Goal: Task Accomplishment & Management: Manage account settings

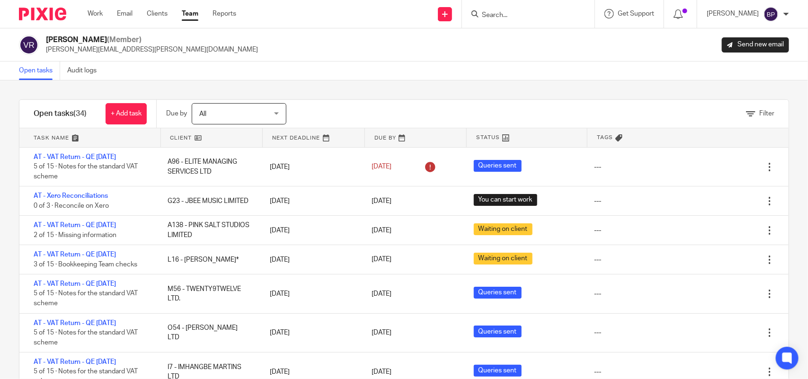
click at [25, 76] on link "Open tasks" at bounding box center [39, 71] width 41 height 18
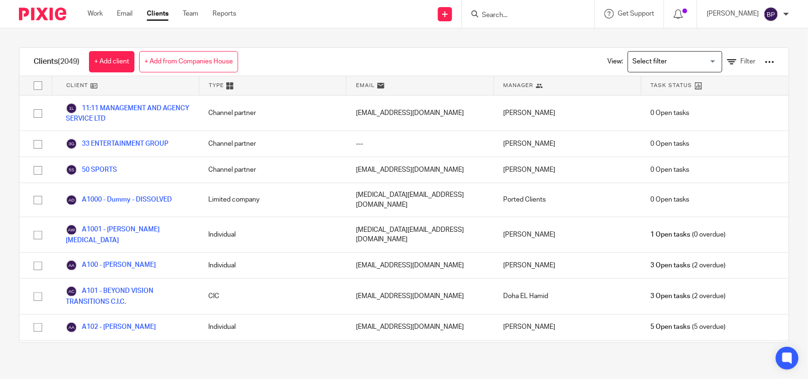
click at [526, 17] on input "Search" at bounding box center [523, 15] width 85 height 9
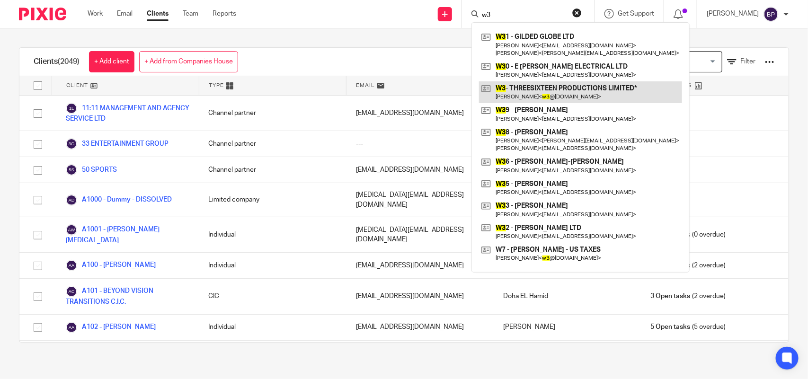
type input "w3"
click at [536, 88] on link at bounding box center [580, 92] width 203 height 22
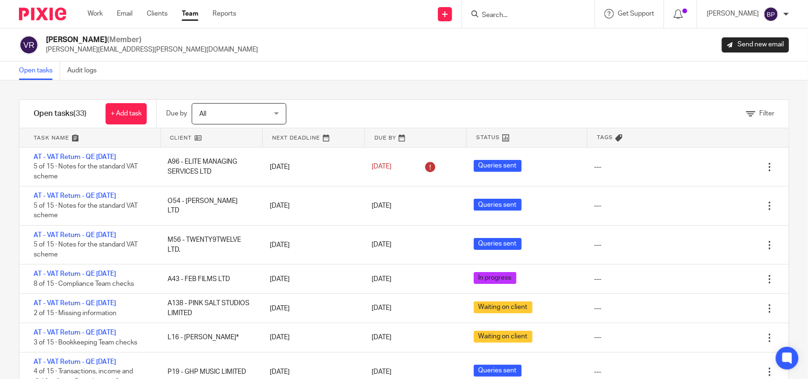
click at [318, 80] on div "Open tasks Audit logs" at bounding box center [404, 71] width 808 height 19
click at [146, 74] on div "Open tasks Audit logs" at bounding box center [404, 71] width 808 height 19
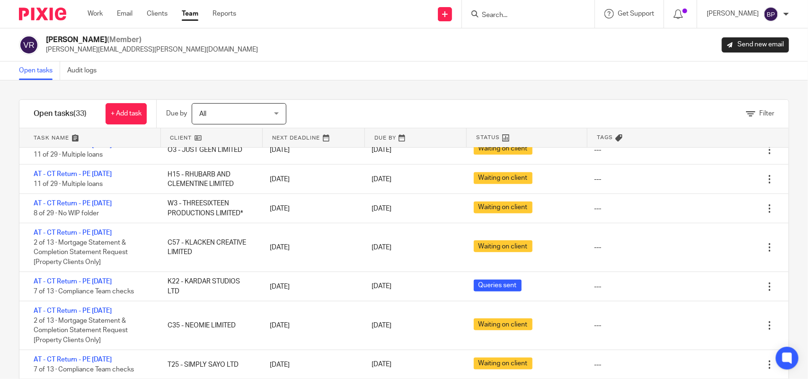
scroll to position [414, 0]
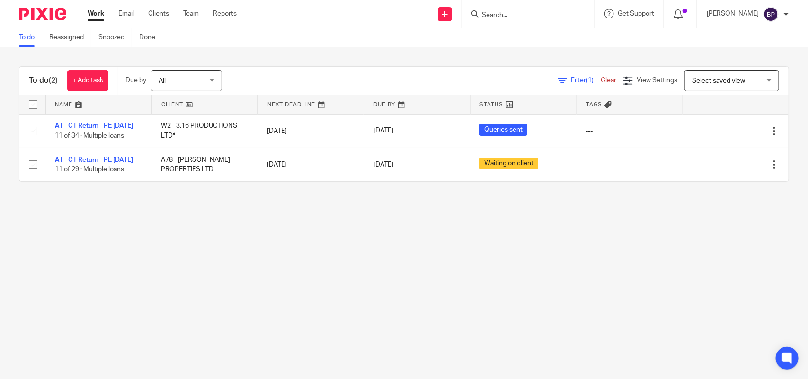
click at [412, 255] on main "To do Reassigned Snoozed Done To do (2) + Add task Due by All All Today Tomorro…" at bounding box center [404, 189] width 808 height 379
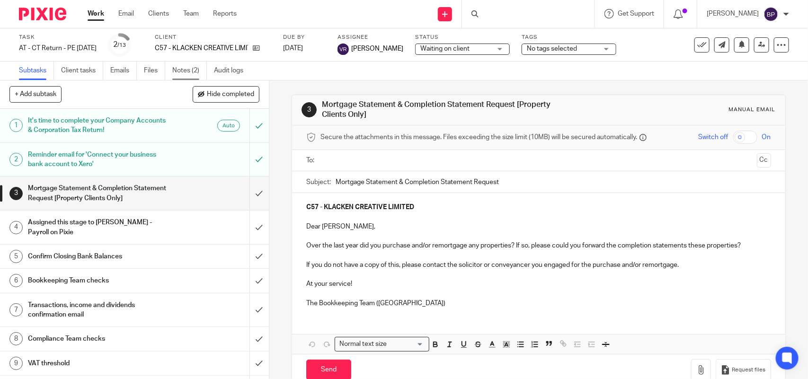
click at [197, 69] on link "Notes (2)" at bounding box center [189, 71] width 35 height 18
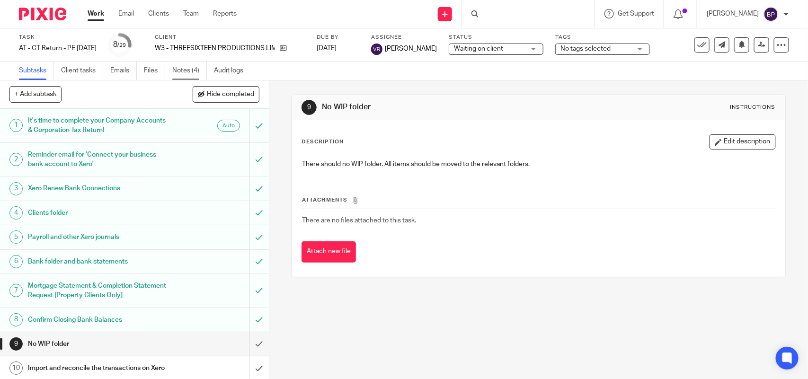
scroll to position [118, 0]
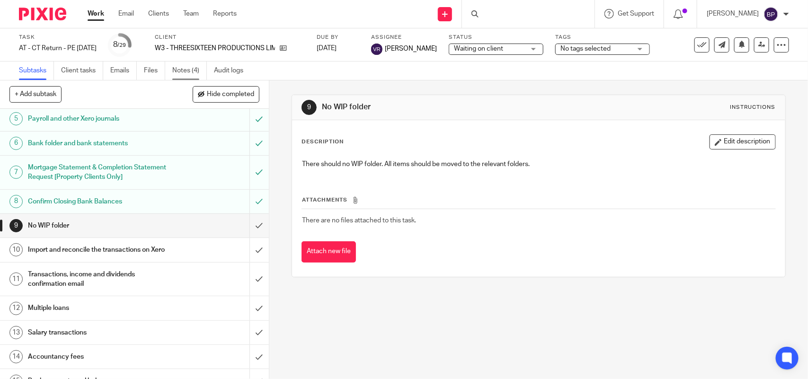
click at [180, 62] on link "Notes (4)" at bounding box center [189, 71] width 35 height 18
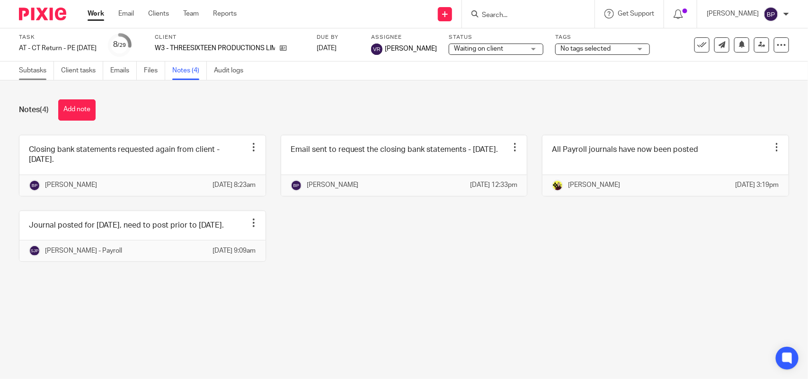
click at [43, 76] on link "Subtasks" at bounding box center [36, 71] width 35 height 18
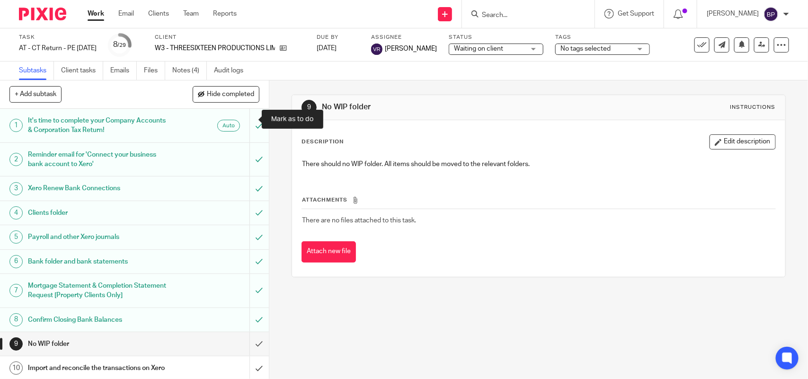
scroll to position [118, 0]
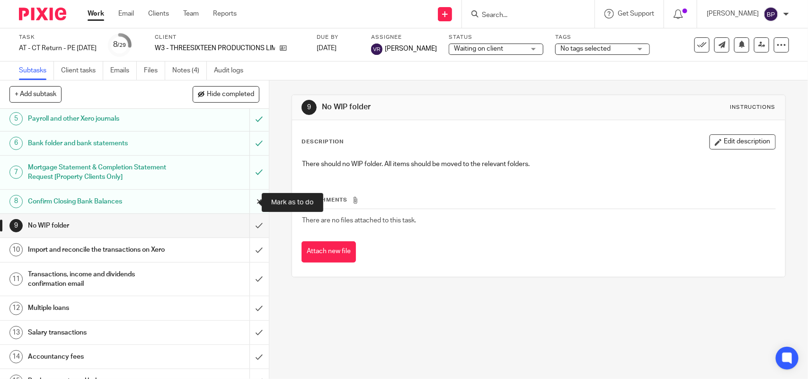
click at [240, 202] on input "submit" at bounding box center [134, 202] width 269 height 24
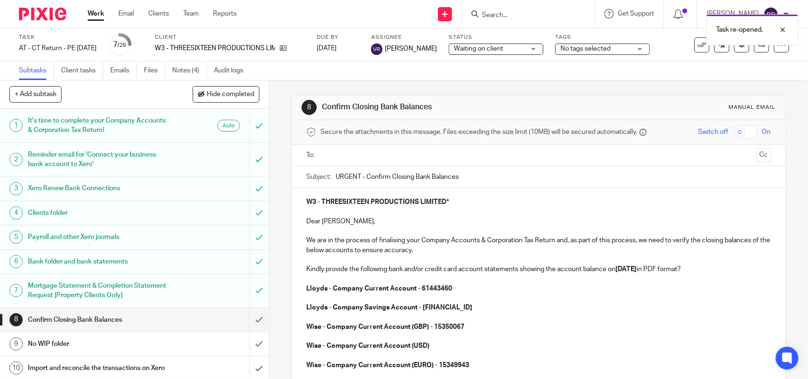
click at [365, 161] on input "text" at bounding box center [538, 155] width 429 height 11
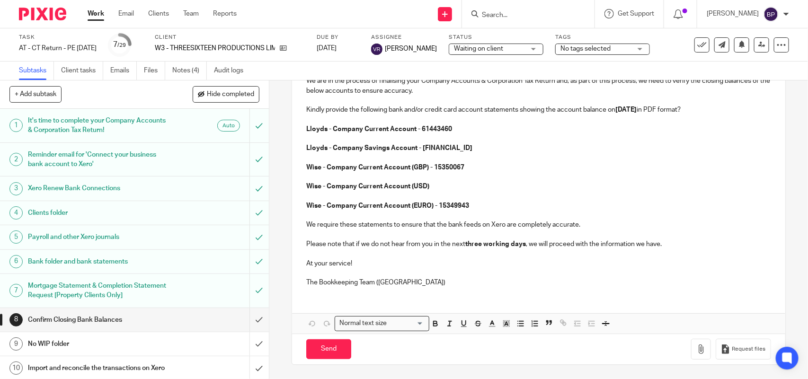
scroll to position [164, 0]
click at [335, 353] on input "Send" at bounding box center [328, 349] width 45 height 20
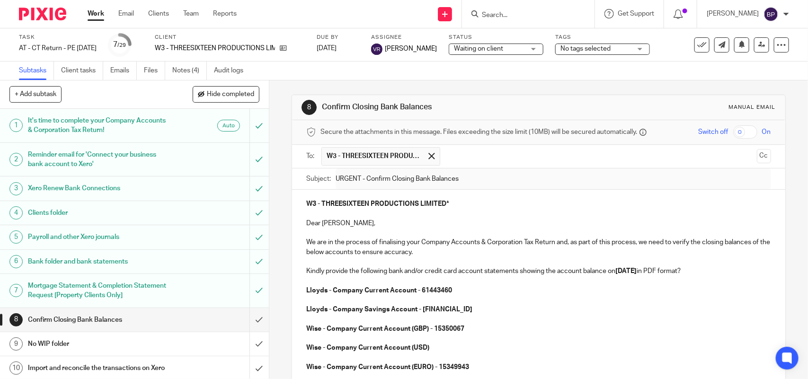
type input "Sent"
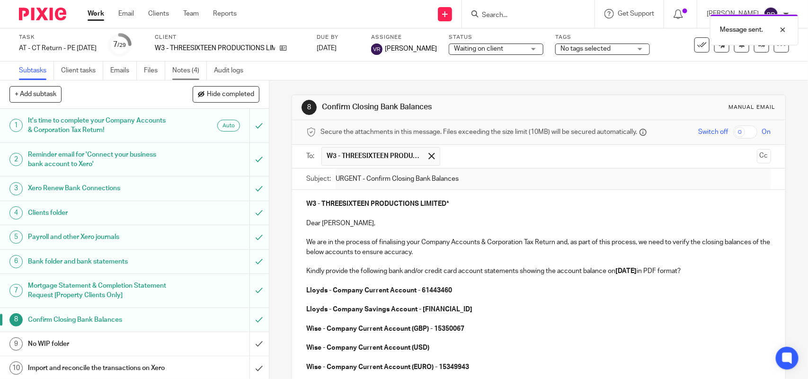
click at [192, 74] on link "Notes (4)" at bounding box center [189, 71] width 35 height 18
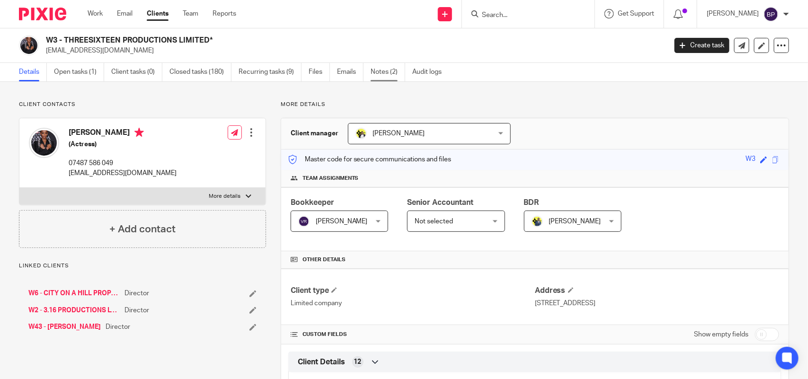
click at [397, 72] on link "Notes (2)" at bounding box center [388, 72] width 35 height 18
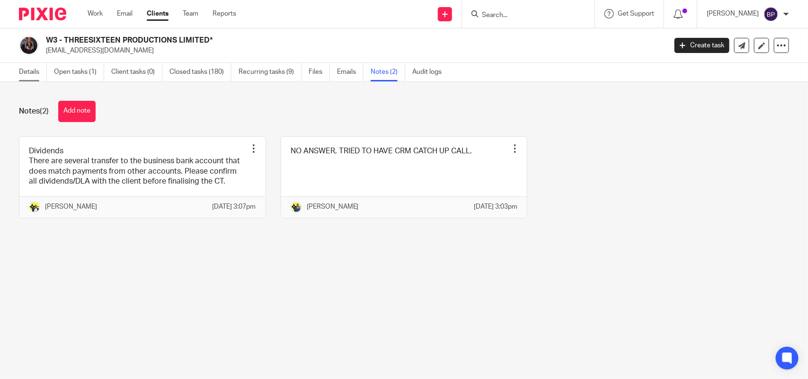
click at [40, 72] on link "Details" at bounding box center [33, 72] width 28 height 18
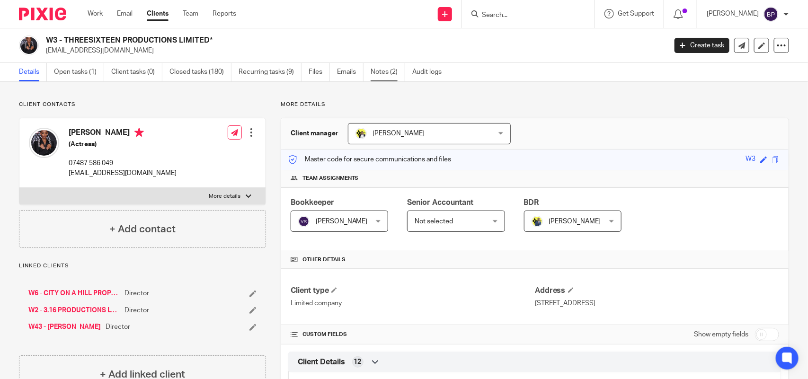
click at [381, 63] on link "Notes (2)" at bounding box center [388, 72] width 35 height 18
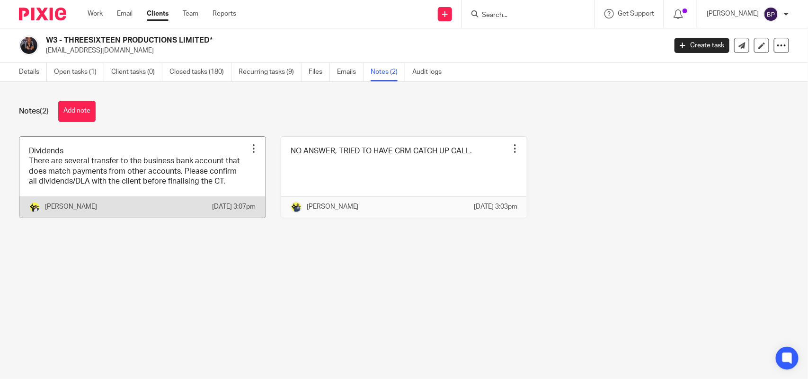
click at [189, 155] on link at bounding box center [142, 177] width 246 height 81
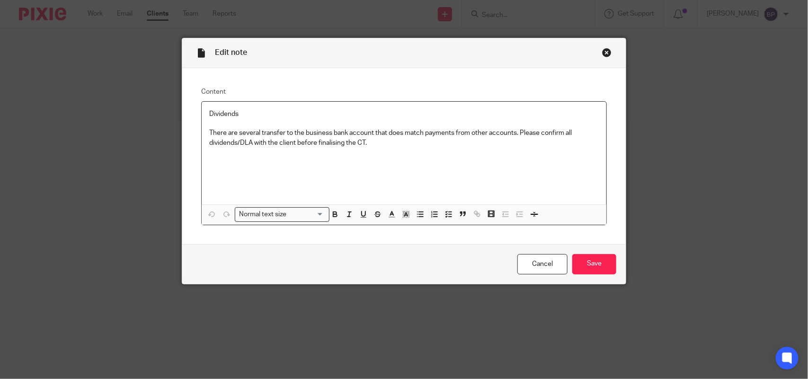
click at [602, 51] on div "Close this dialog window" at bounding box center [606, 52] width 9 height 9
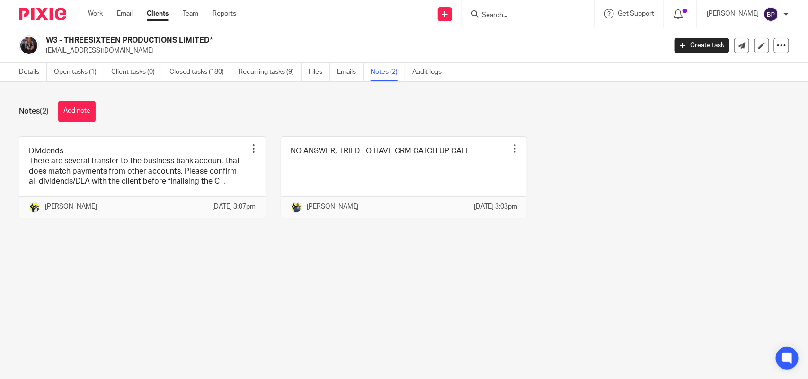
click at [508, 20] on div at bounding box center [528, 14] width 133 height 28
click at [506, 10] on form at bounding box center [531, 14] width 101 height 12
drag, startPoint x: 495, startPoint y: 16, endPoint x: 500, endPoint y: 19, distance: 6.4
click at [495, 17] on input "Search" at bounding box center [523, 15] width 85 height 9
click at [529, 8] on form "J24" at bounding box center [531, 14] width 101 height 12
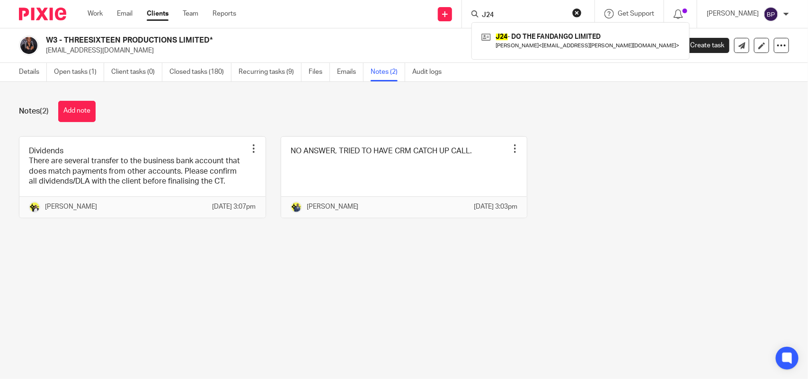
click at [509, 12] on input "J24" at bounding box center [523, 15] width 85 height 9
type input "d11"
click at [524, 53] on div "D11 - PLATINUM TRESSES & BEAUTY LTD [PERSON_NAME] Debords < [EMAIL_ADDRESS][DOM…" at bounding box center [558, 40] width 175 height 37
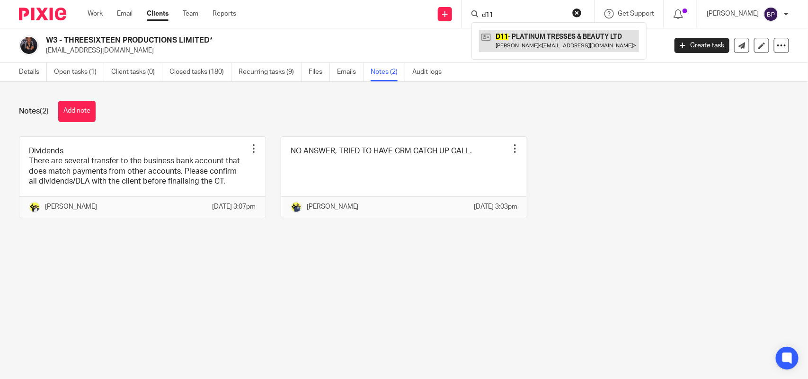
click at [526, 46] on link at bounding box center [559, 41] width 160 height 22
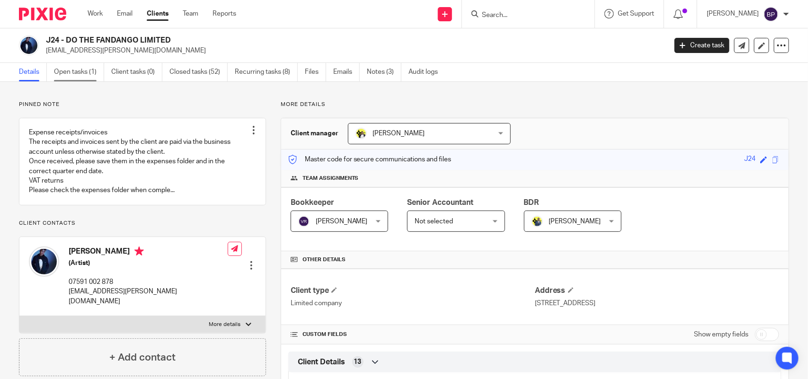
click at [62, 67] on link "Open tasks (1)" at bounding box center [79, 72] width 50 height 18
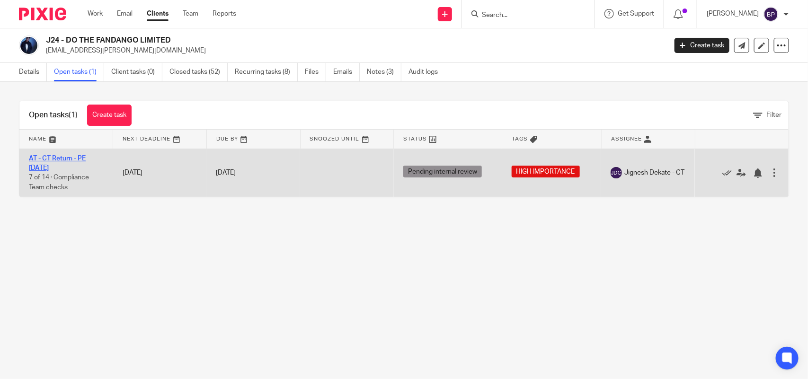
click at [81, 159] on link "AT - CT Return - PE [DATE]" at bounding box center [57, 163] width 57 height 16
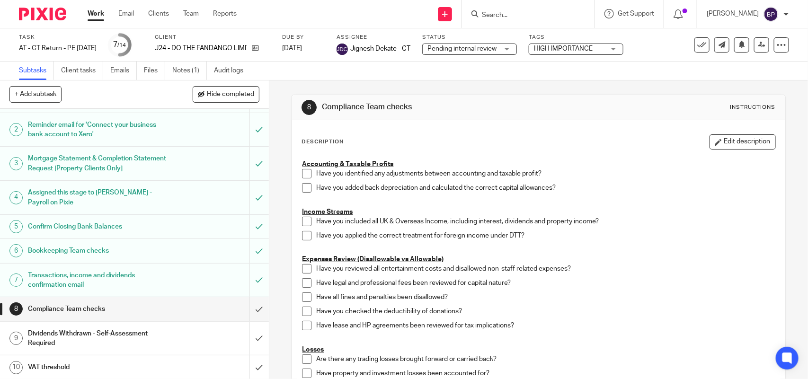
scroll to position [59, 0]
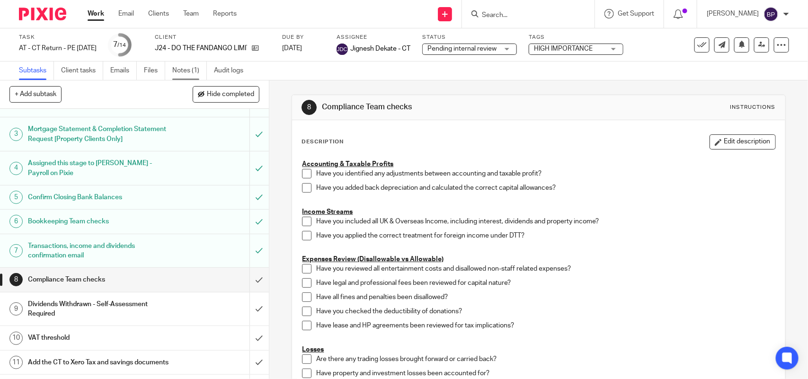
click at [178, 67] on link "Notes (1)" at bounding box center [189, 71] width 35 height 18
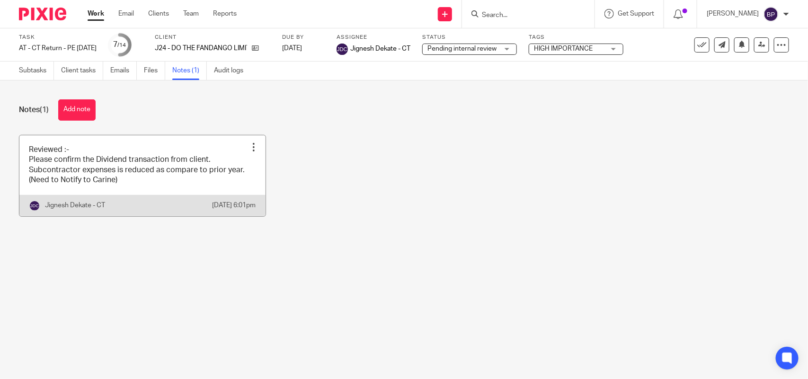
click at [181, 148] on link at bounding box center [142, 175] width 246 height 81
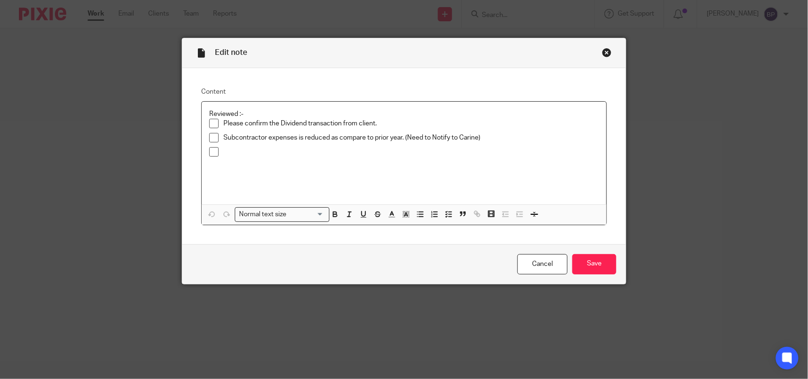
click at [602, 51] on div "Close this dialog window" at bounding box center [606, 52] width 9 height 9
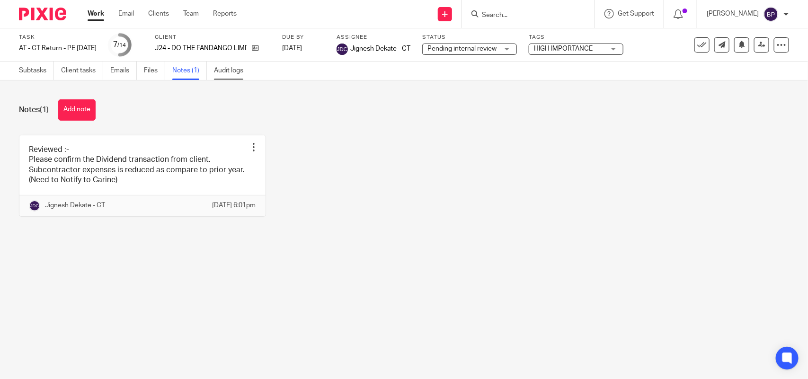
click at [242, 74] on link "Audit logs" at bounding box center [232, 71] width 36 height 18
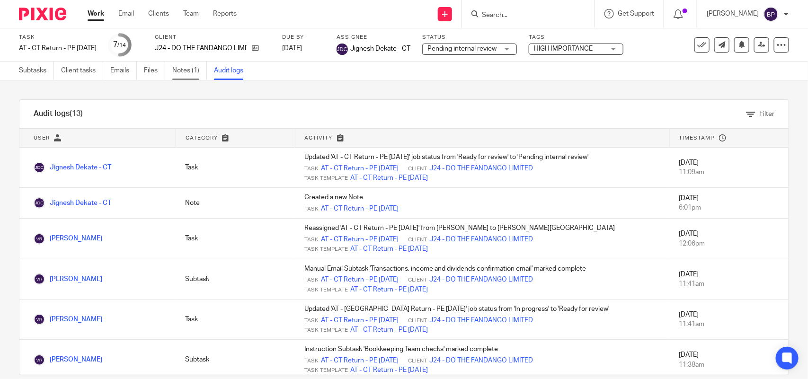
click at [186, 64] on link "Notes (1)" at bounding box center [189, 71] width 35 height 18
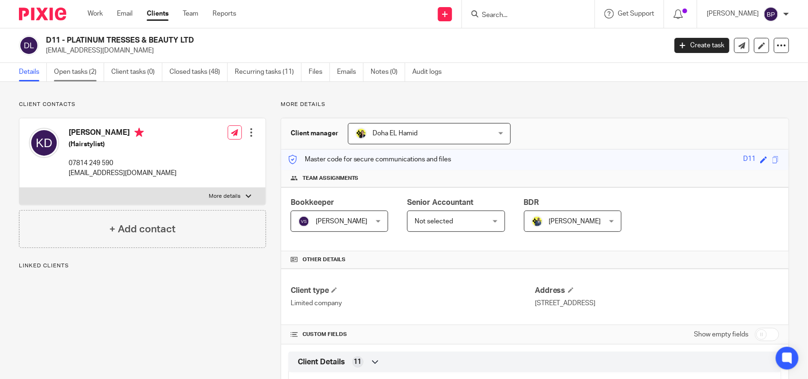
click at [88, 70] on link "Open tasks (2)" at bounding box center [79, 72] width 50 height 18
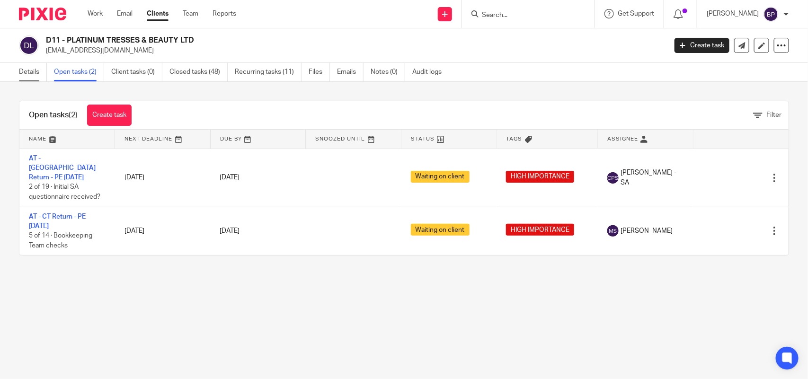
click at [22, 62] on main "D11 - PLATINUM TRESSES & BEAUTY LTD platinumtresses@outlook.com Create task Upd…" at bounding box center [404, 189] width 808 height 379
click at [26, 70] on link "Details" at bounding box center [33, 72] width 28 height 18
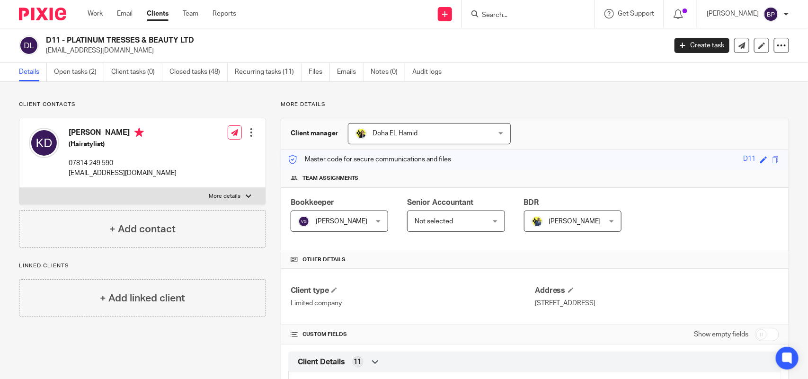
click at [509, 3] on div at bounding box center [528, 14] width 133 height 28
click at [516, 8] on form at bounding box center [531, 14] width 101 height 12
click at [514, 18] on input "Search" at bounding box center [523, 15] width 85 height 9
type input "j24"
click at [526, 54] on div "J24 - DO THE FANDANGO LIMITED Torville Jones < tokio.myers@gmail.com >" at bounding box center [580, 40] width 218 height 37
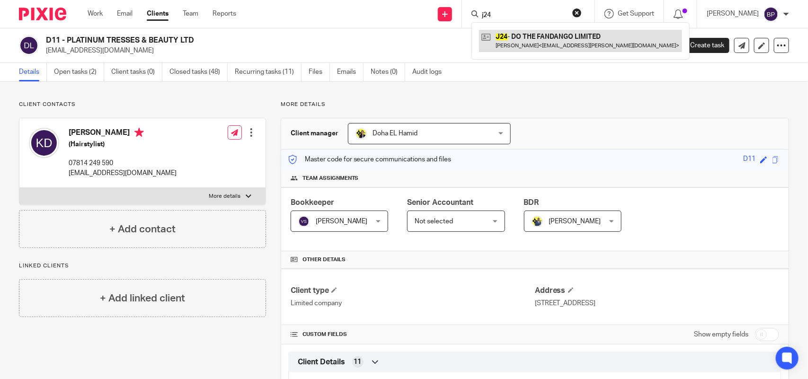
click at [526, 44] on link at bounding box center [580, 41] width 203 height 22
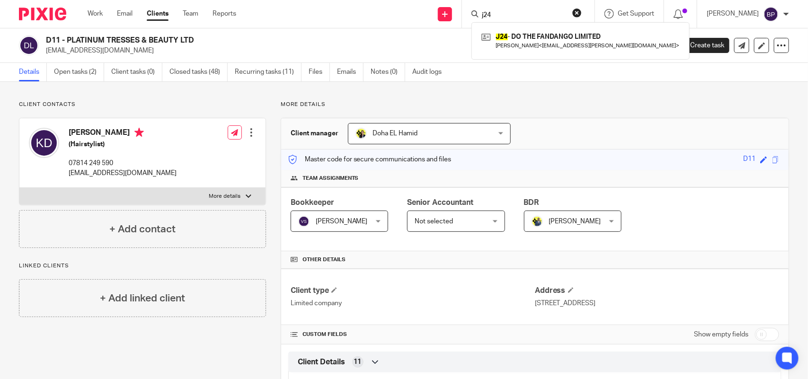
click at [156, 15] on link "Clients" at bounding box center [158, 13] width 22 height 9
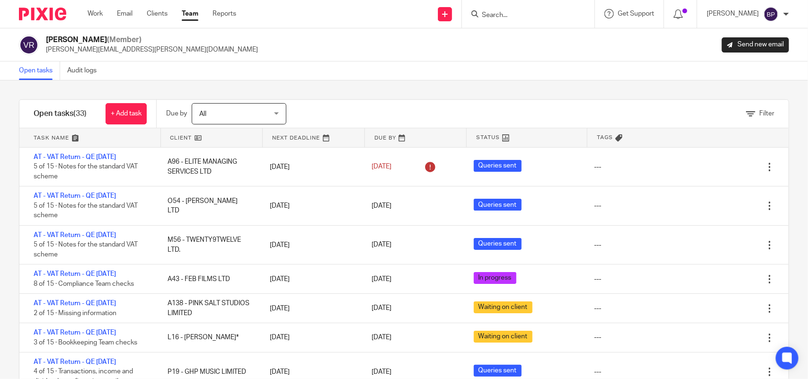
scroll to position [414, 0]
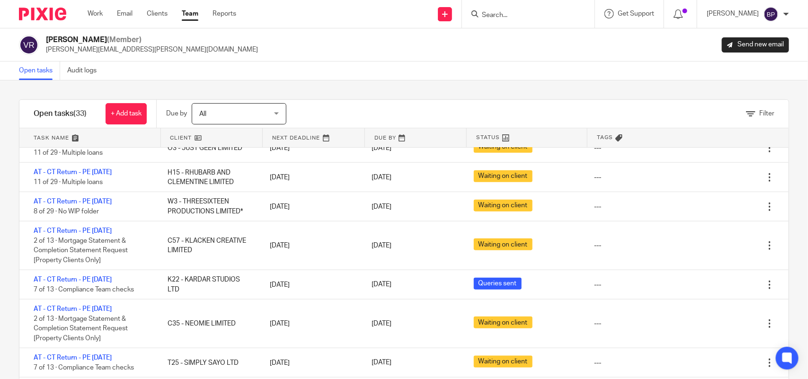
click at [34, 70] on link "Open tasks" at bounding box center [39, 71] width 41 height 18
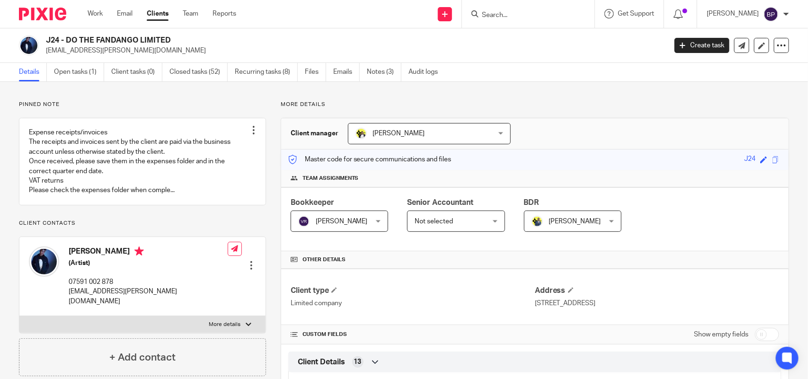
drag, startPoint x: 87, startPoint y: 71, endPoint x: 200, endPoint y: 114, distance: 120.9
click at [87, 71] on link "Open tasks (1)" at bounding box center [79, 72] width 50 height 18
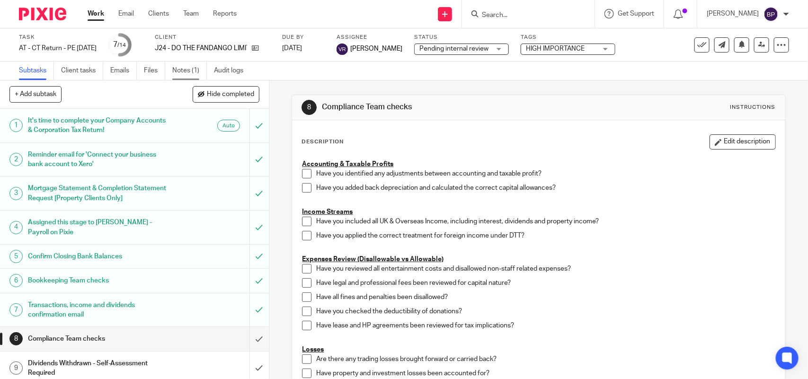
scroll to position [159, 0]
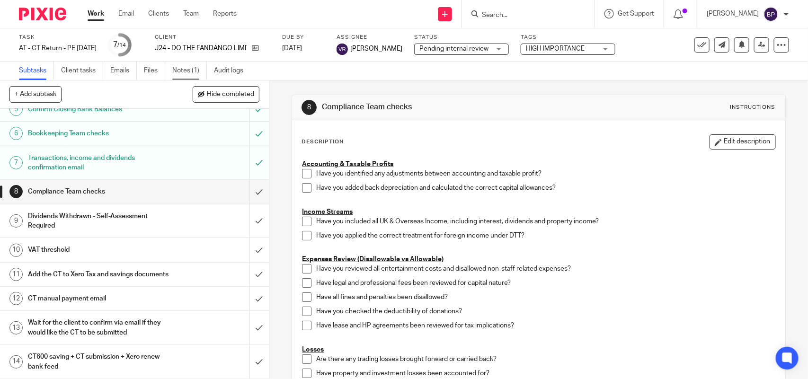
click at [191, 69] on link "Notes (1)" at bounding box center [189, 71] width 35 height 18
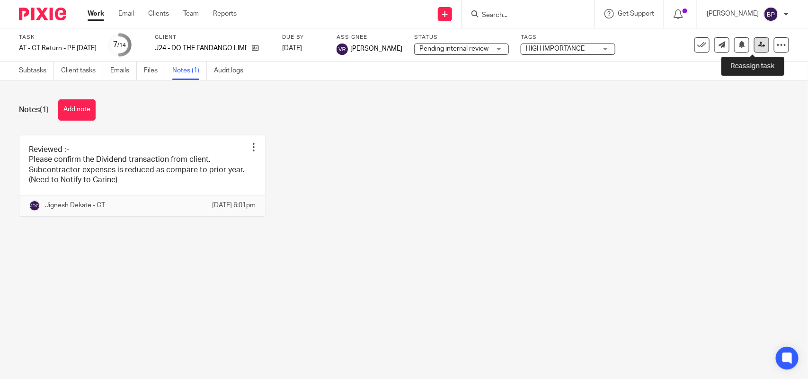
click at [758, 45] on icon at bounding box center [761, 44] width 7 height 7
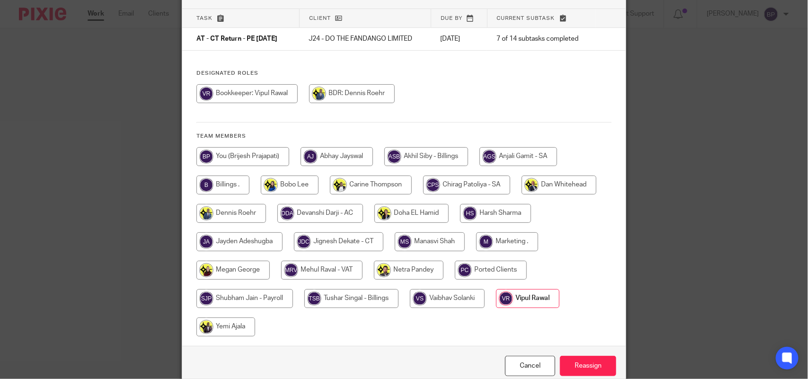
scroll to position [105, 0]
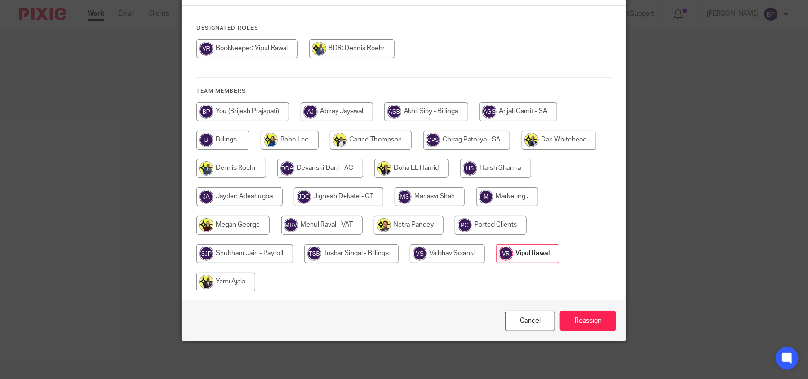
click at [334, 203] on input "radio" at bounding box center [338, 196] width 89 height 19
radio input "true"
click at [593, 316] on input "Reassign" at bounding box center [588, 321] width 56 height 20
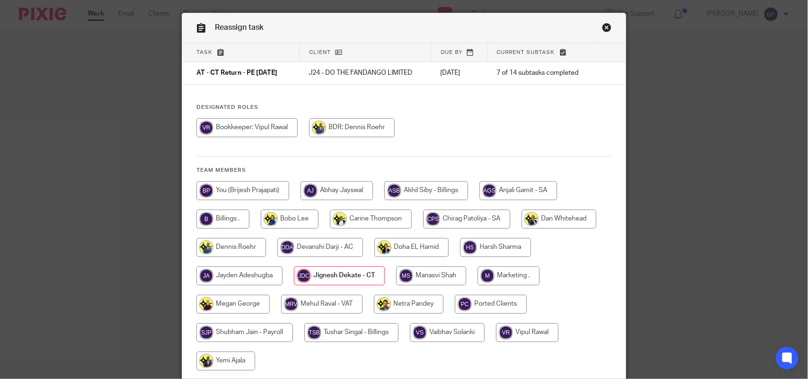
scroll to position [0, 0]
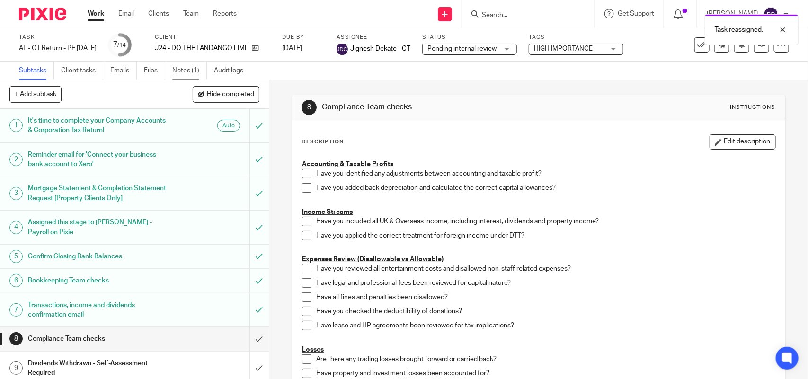
click at [178, 69] on link "Notes (1)" at bounding box center [189, 71] width 35 height 18
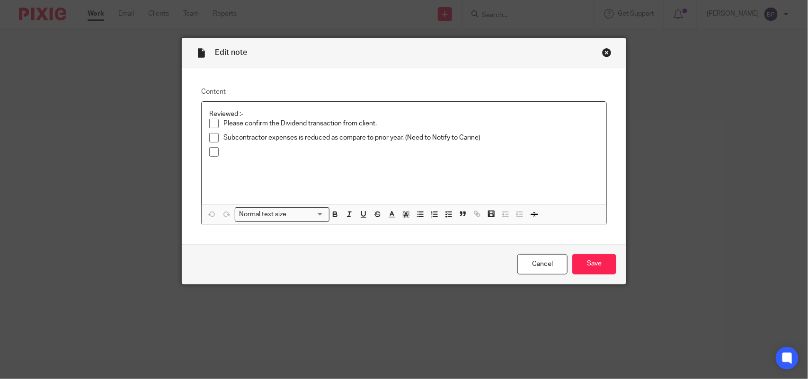
click at [212, 122] on span at bounding box center [213, 123] width 9 height 9
click at [211, 135] on span at bounding box center [213, 137] width 9 height 9
click at [605, 261] on input "Save" at bounding box center [594, 264] width 44 height 20
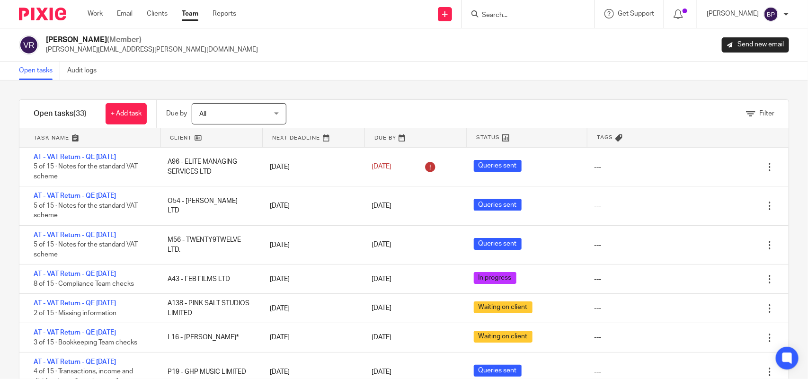
click at [35, 62] on link "Open tasks" at bounding box center [39, 71] width 41 height 18
